Goal: Book appointment/travel/reservation

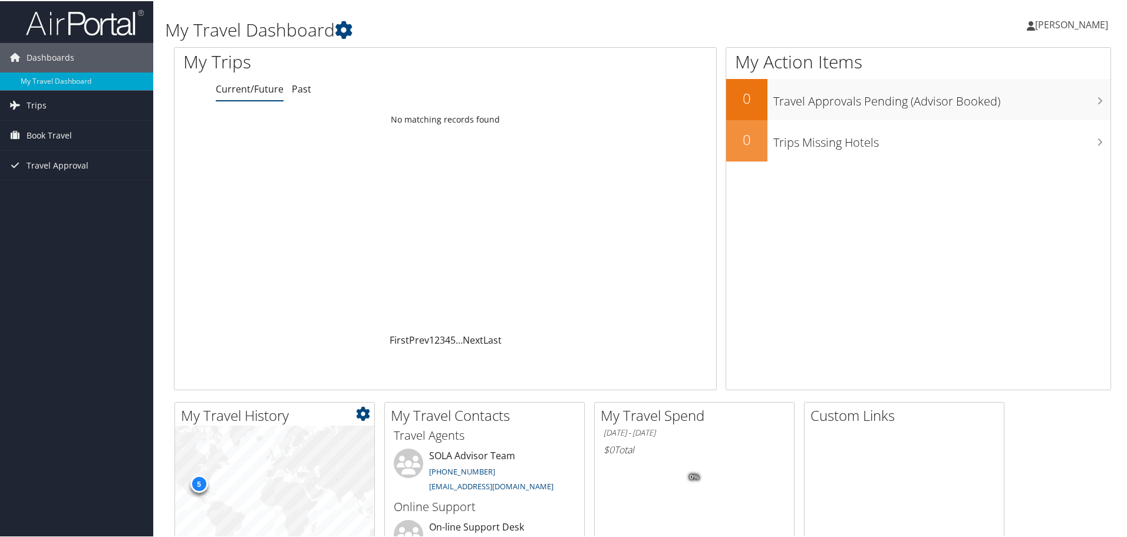
click at [199, 472] on div "5" at bounding box center [199, 483] width 18 height 18
click at [37, 136] on span "Book Travel" at bounding box center [49, 134] width 45 height 29
click at [71, 179] on link "Book/Manage Online Trips" at bounding box center [76, 176] width 153 height 18
